Goal: Task Accomplishment & Management: Use online tool/utility

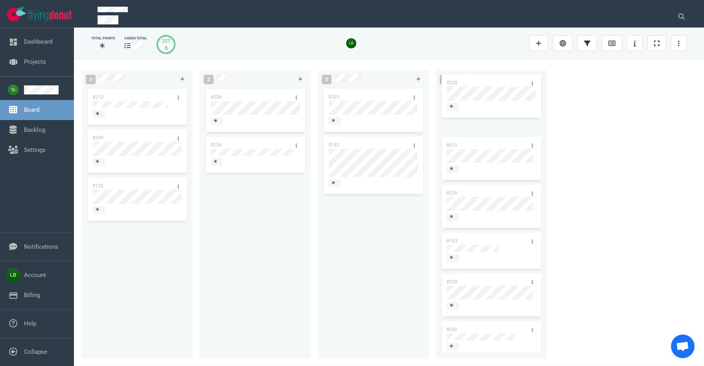
drag, startPoint x: 381, startPoint y: 99, endPoint x: 499, endPoint y: 85, distance: 118.8
click at [499, 85] on div "3 #212 #209 #152 2 #238 #234 3 #228 #203 #182 #228 227 #215 #226 #163 #239 #240…" at bounding box center [389, 212] width 630 height 306
drag, startPoint x: 351, startPoint y: 246, endPoint x: 379, endPoint y: 260, distance: 30.9
click at [352, 246] on div "#203 #182" at bounding box center [372, 218] width 101 height 262
click at [415, 152] on icon at bounding box center [413, 152] width 5 height 5
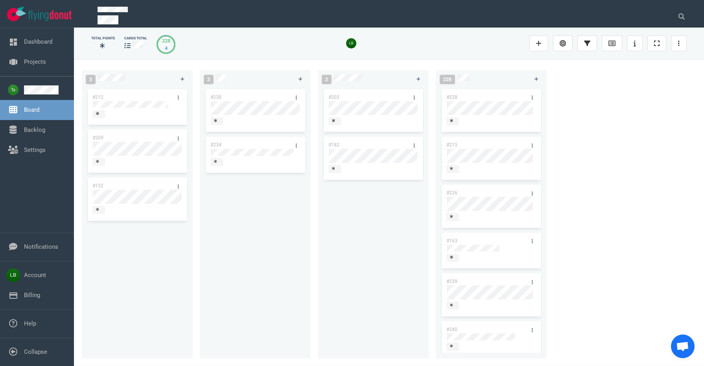
click at [360, 225] on div "#203 #182" at bounding box center [372, 218] width 101 height 262
click at [421, 79] on link at bounding box center [418, 79] width 13 height 10
click at [413, 105] on icon at bounding box center [413, 104] width 5 height 5
drag, startPoint x: 372, startPoint y: 269, endPoint x: 331, endPoint y: 238, distance: 51.6
click at [372, 269] on div "#241 #203 #182" at bounding box center [372, 218] width 101 height 262
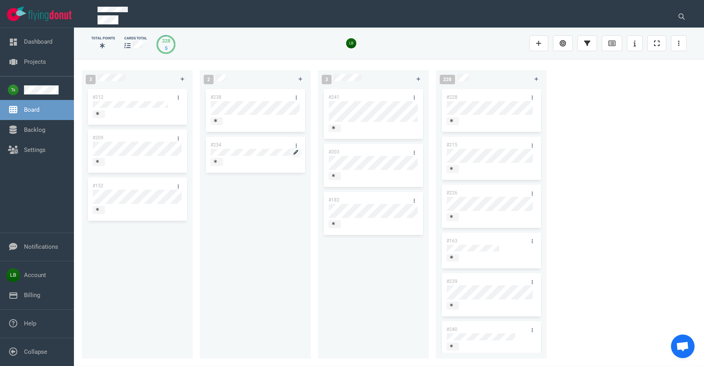
click at [294, 153] on icon at bounding box center [295, 152] width 5 height 5
click at [297, 151] on icon at bounding box center [295, 152] width 5 height 5
drag, startPoint x: 263, startPoint y: 217, endPoint x: 269, endPoint y: 210, distance: 8.7
click at [264, 215] on div "#238 #234" at bounding box center [254, 218] width 101 height 262
click at [419, 83] on link at bounding box center [418, 79] width 13 height 10
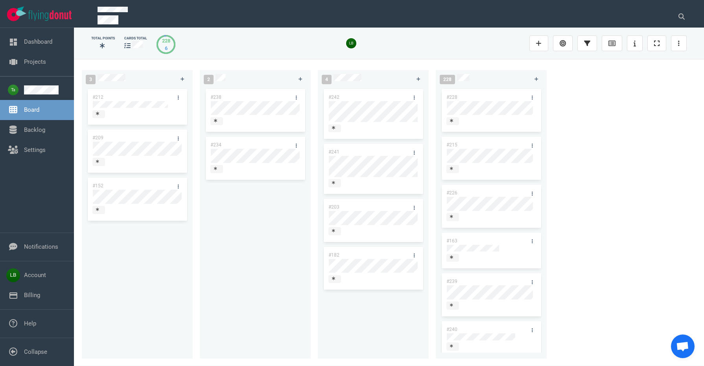
click at [249, 225] on div "#238 #234" at bounding box center [254, 218] width 101 height 262
drag, startPoint x: 284, startPoint y: 235, endPoint x: 322, endPoint y: 221, distance: 40.2
click at [284, 235] on div "#238 #234" at bounding box center [254, 218] width 101 height 262
